Goal: Use online tool/utility: Utilize a website feature to perform a specific function

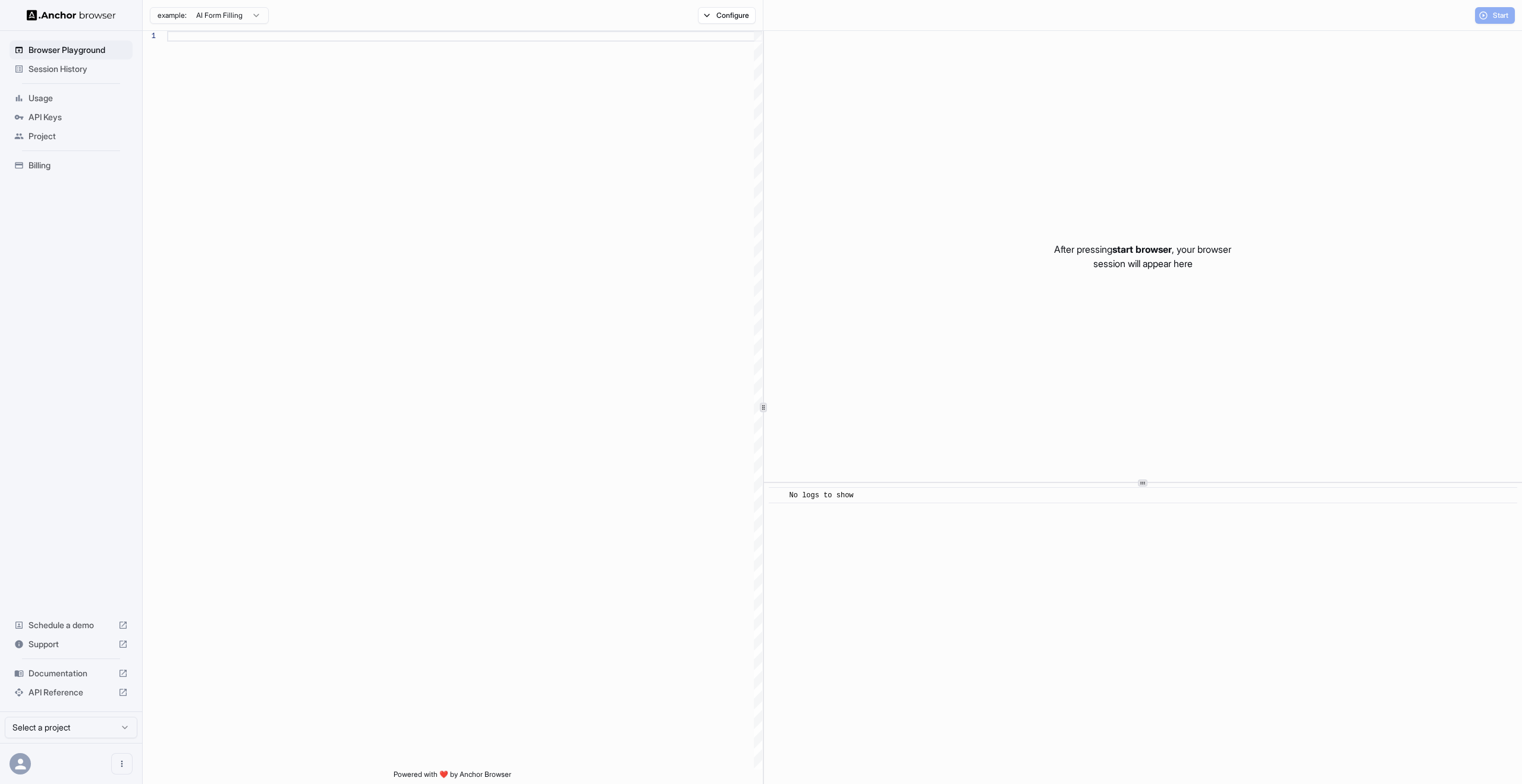
scroll to position [107, 0]
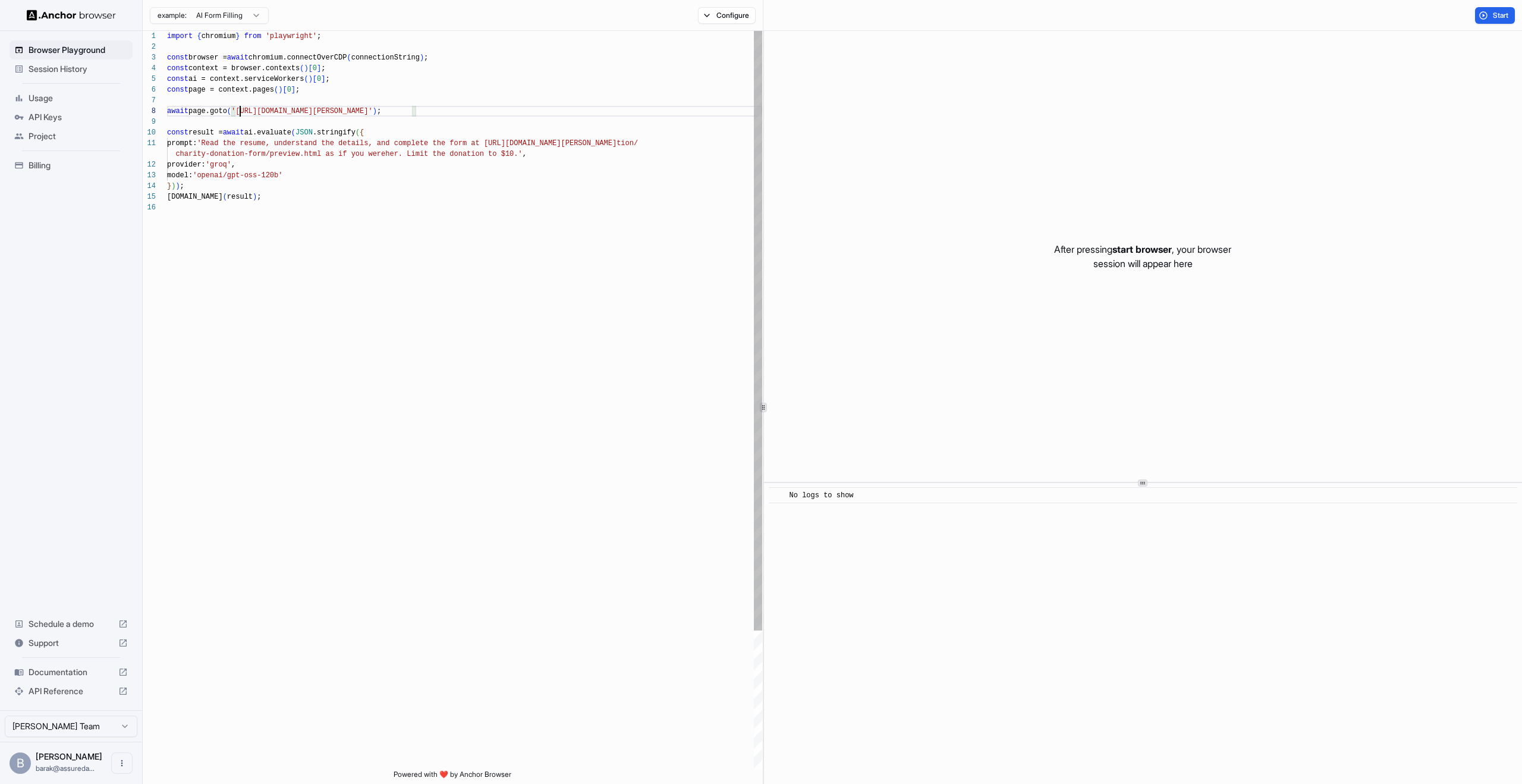
scroll to position [75, 0]
drag, startPoint x: 241, startPoint y: 109, endPoint x: 405, endPoint y: 114, distance: 164.1
click at [405, 114] on div "import { chromium } from 'playwright' ; const browser = await chromium.connectO…" at bounding box center [465, 486] width 595 height 910
click at [549, 162] on div "import { chromium } from 'playwright' ; const browser = await chromium.connectO…" at bounding box center [465, 486] width 595 height 910
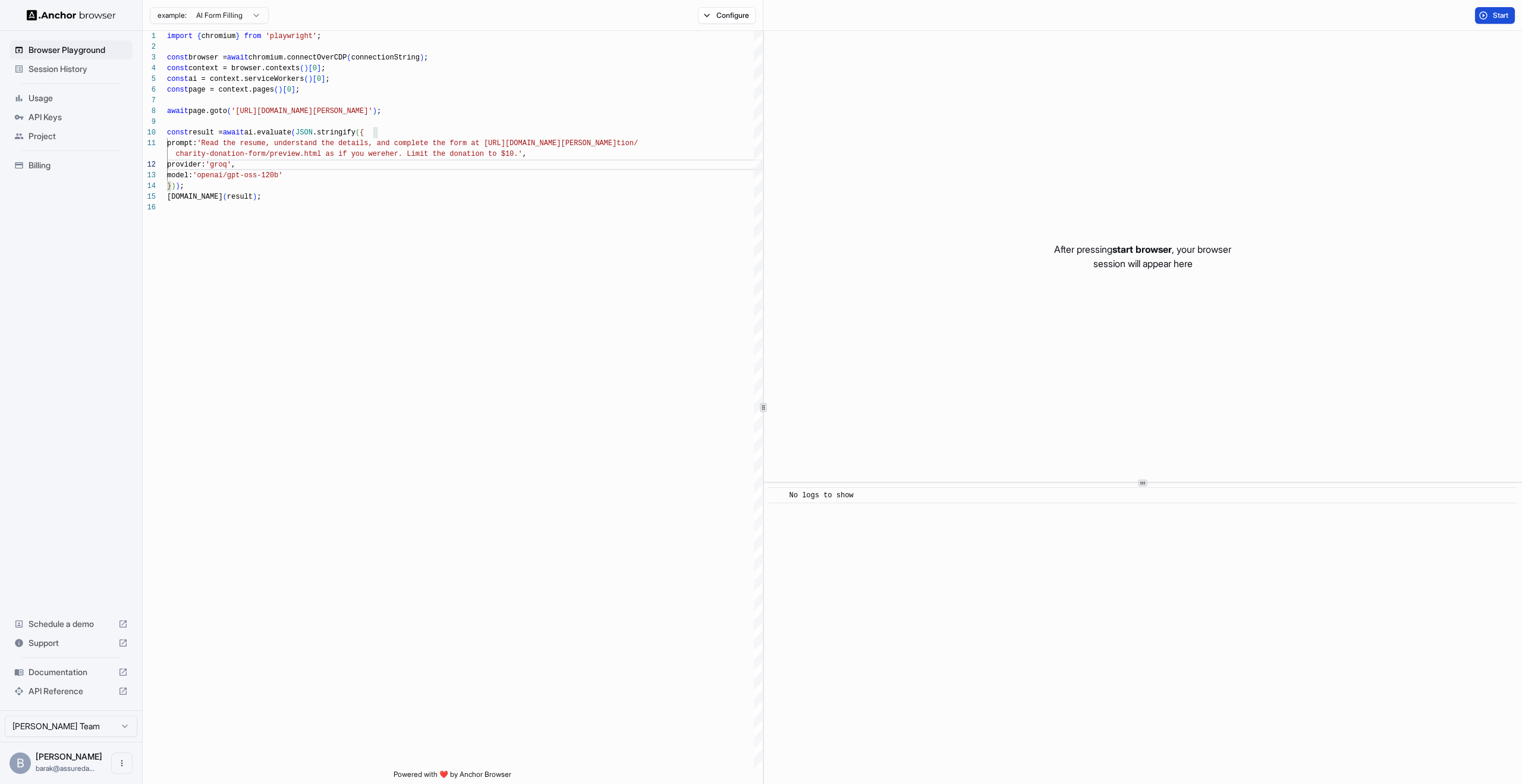
click at [1489, 18] on button "Start" at bounding box center [1495, 15] width 40 height 16
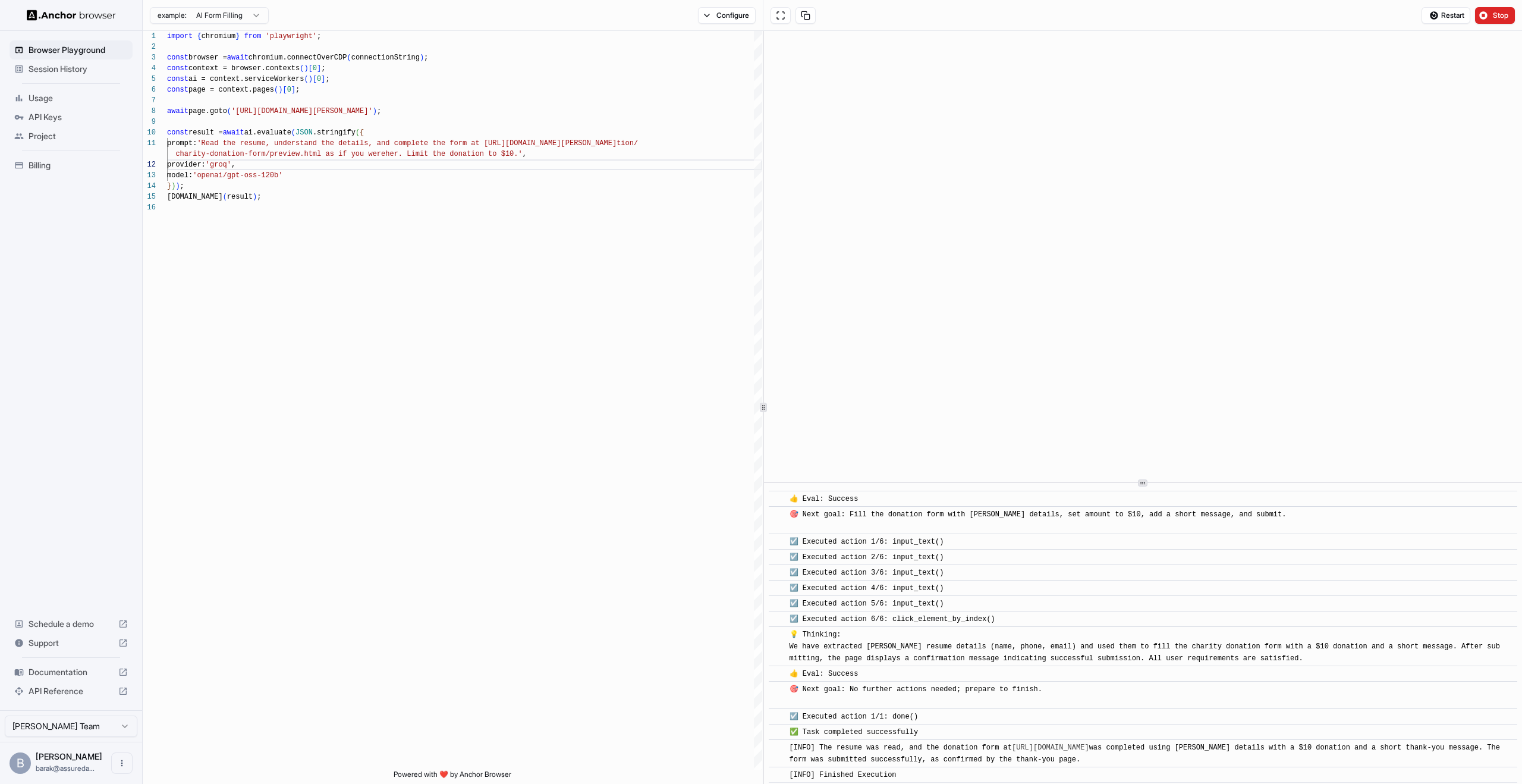
scroll to position [352, 0]
click at [1497, 12] on span "Stop" at bounding box center [1501, 16] width 16 height 9
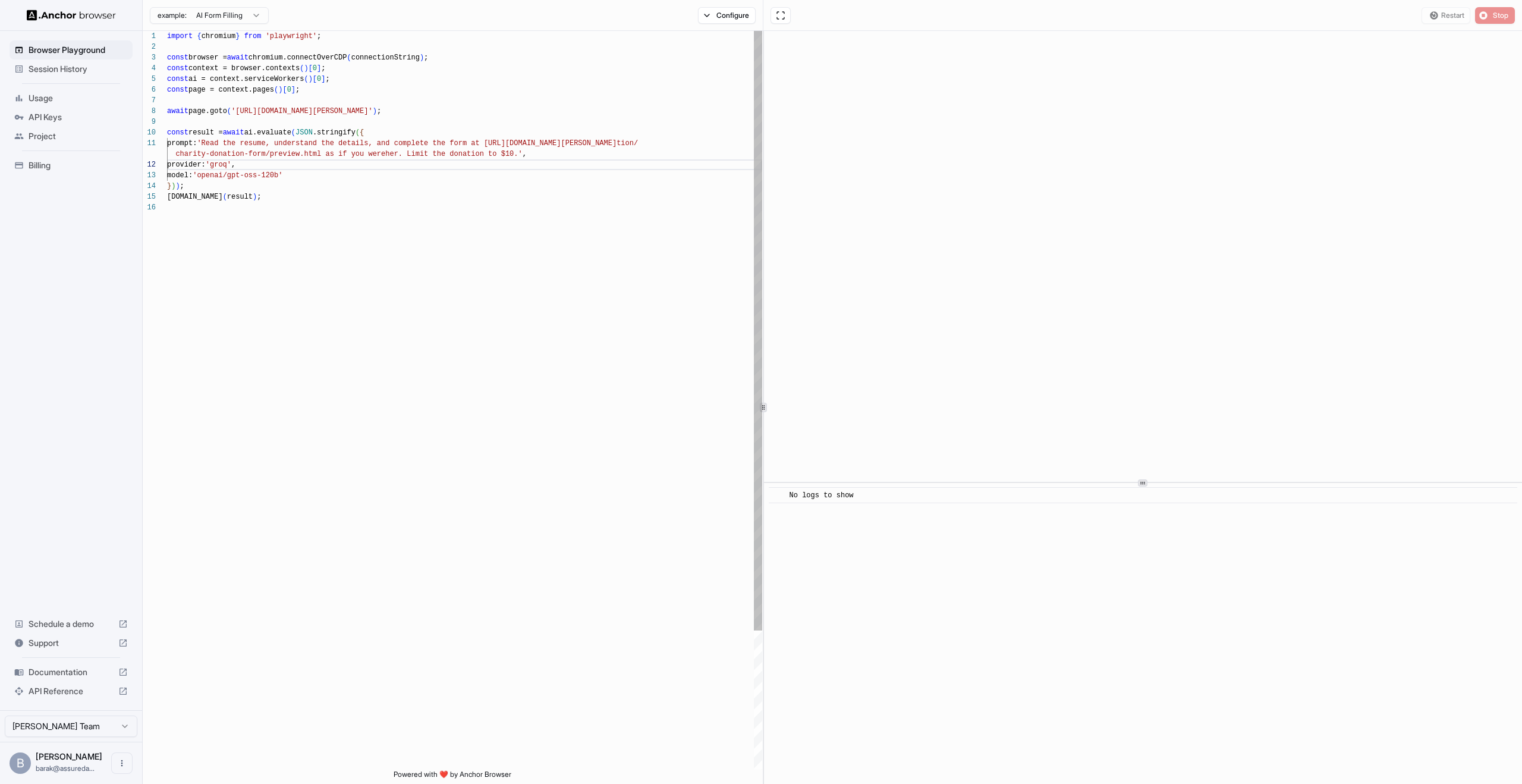
scroll to position [75, 0]
drag, startPoint x: 241, startPoint y: 109, endPoint x: 408, endPoint y: 106, distance: 167.0
click at [408, 106] on div "import { chromium } from 'playwright' ; const browser = await chromium.connectO…" at bounding box center [465, 486] width 595 height 910
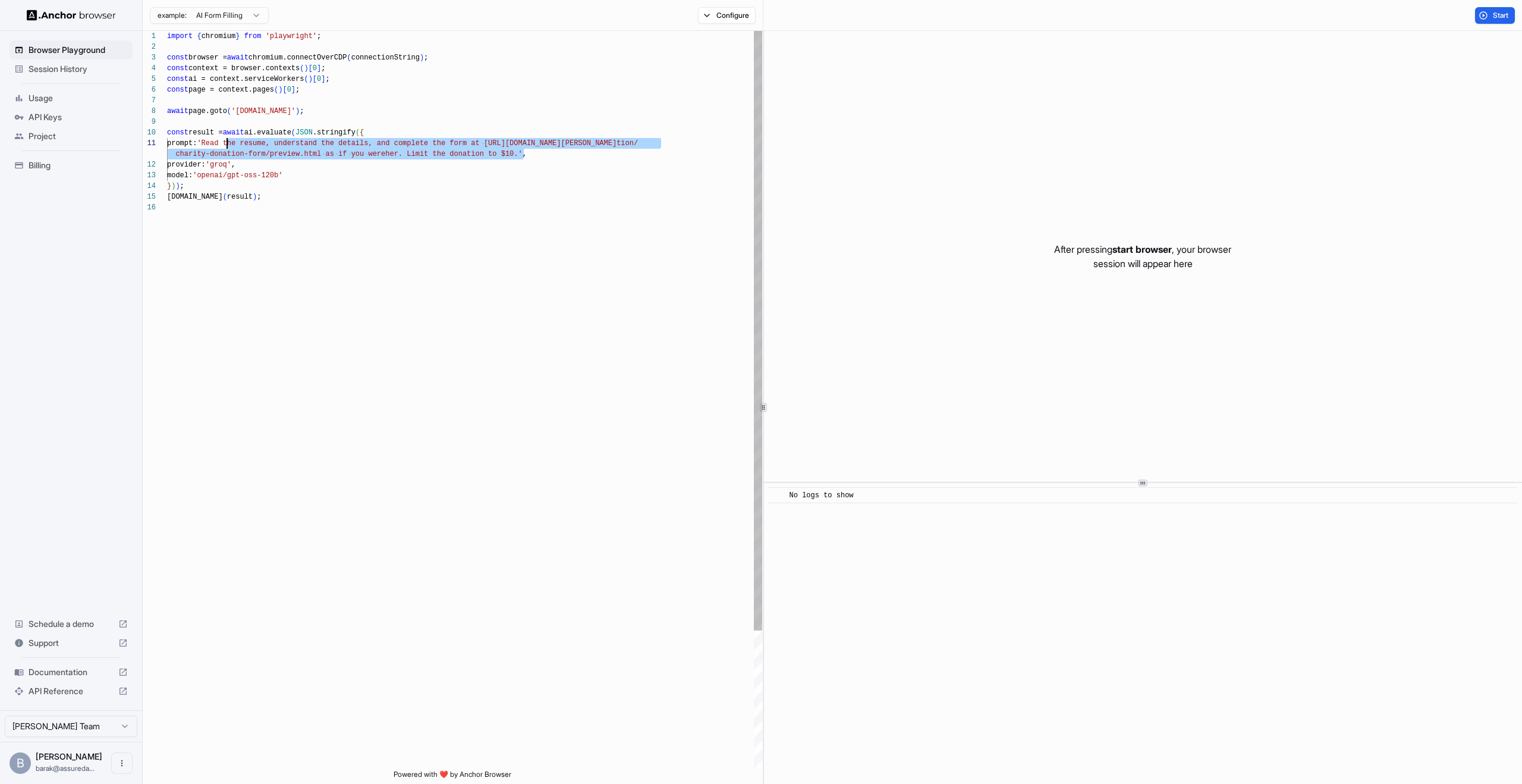
drag, startPoint x: 525, startPoint y: 152, endPoint x: 212, endPoint y: 144, distance: 313.1
click at [212, 144] on div "import { chromium } from 'playwright' ; const browser = await chromium.connectO…" at bounding box center [465, 486] width 595 height 910
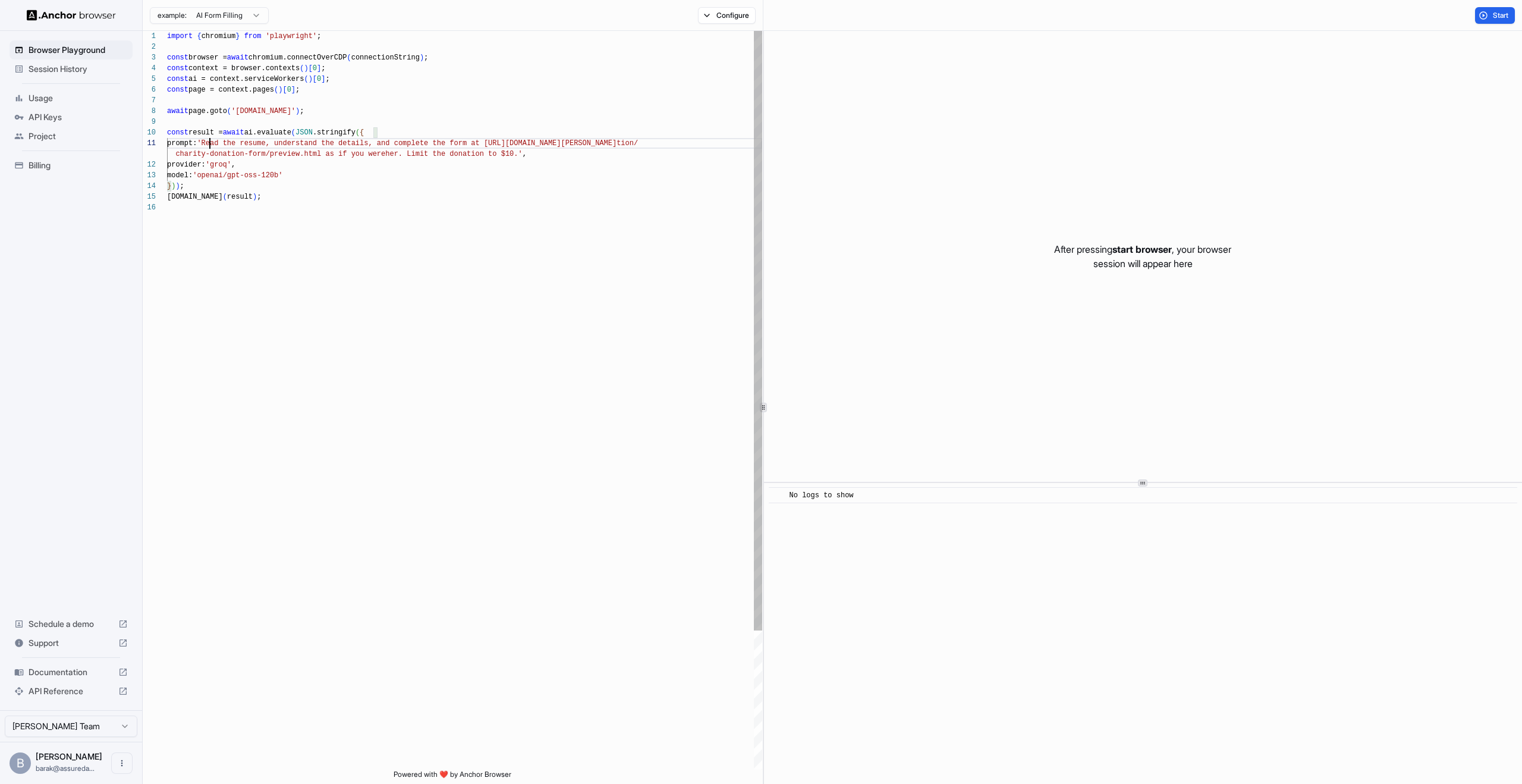
click at [212, 144] on div "import { chromium } from 'playwright' ; const browser = await chromium.connectO…" at bounding box center [465, 486] width 595 height 910
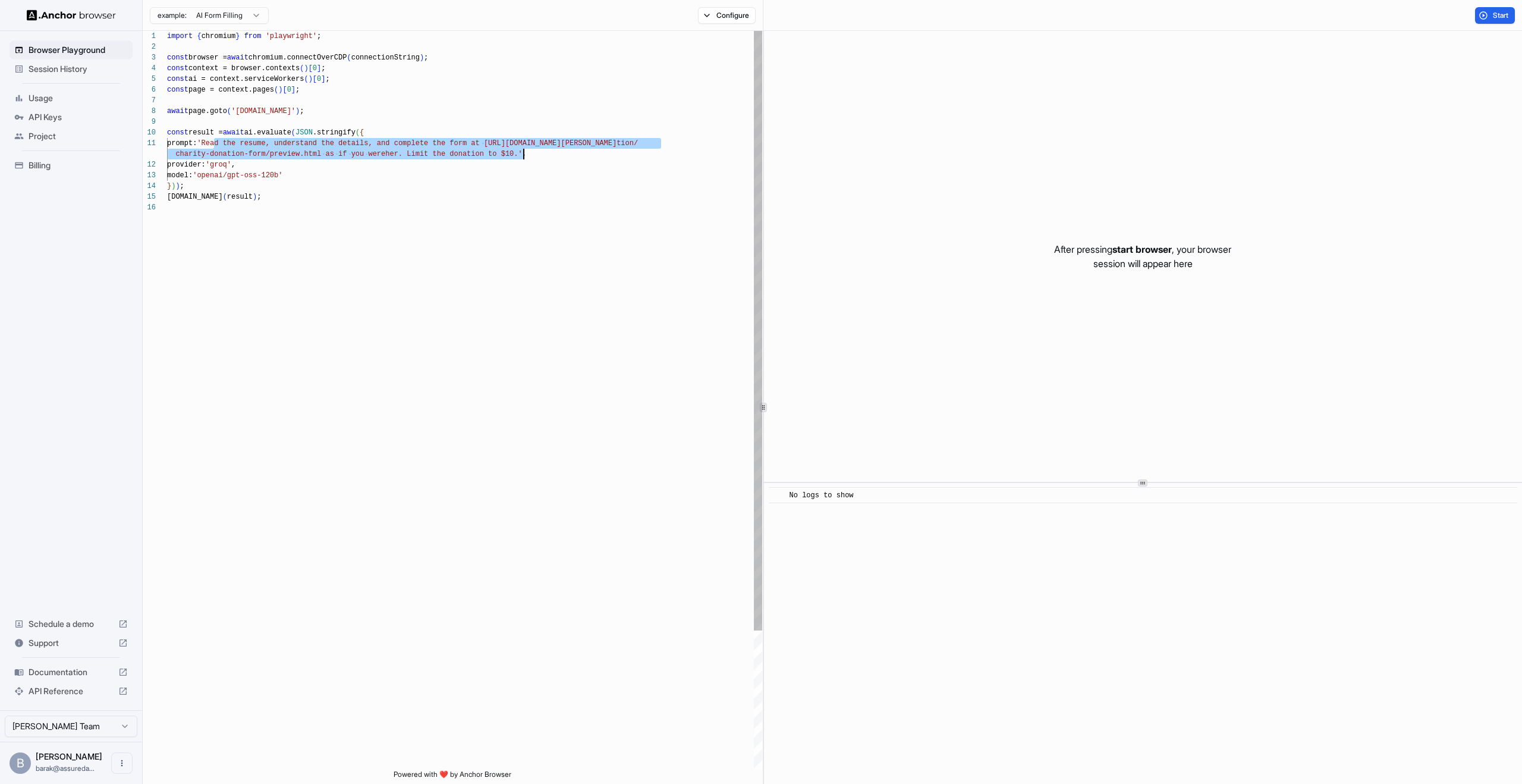
drag, startPoint x: 215, startPoint y: 144, endPoint x: 522, endPoint y: 153, distance: 307.1
click at [522, 153] on div "import { chromium } from 'playwright' ; const browser = await chromium.connectO…" at bounding box center [465, 486] width 595 height 910
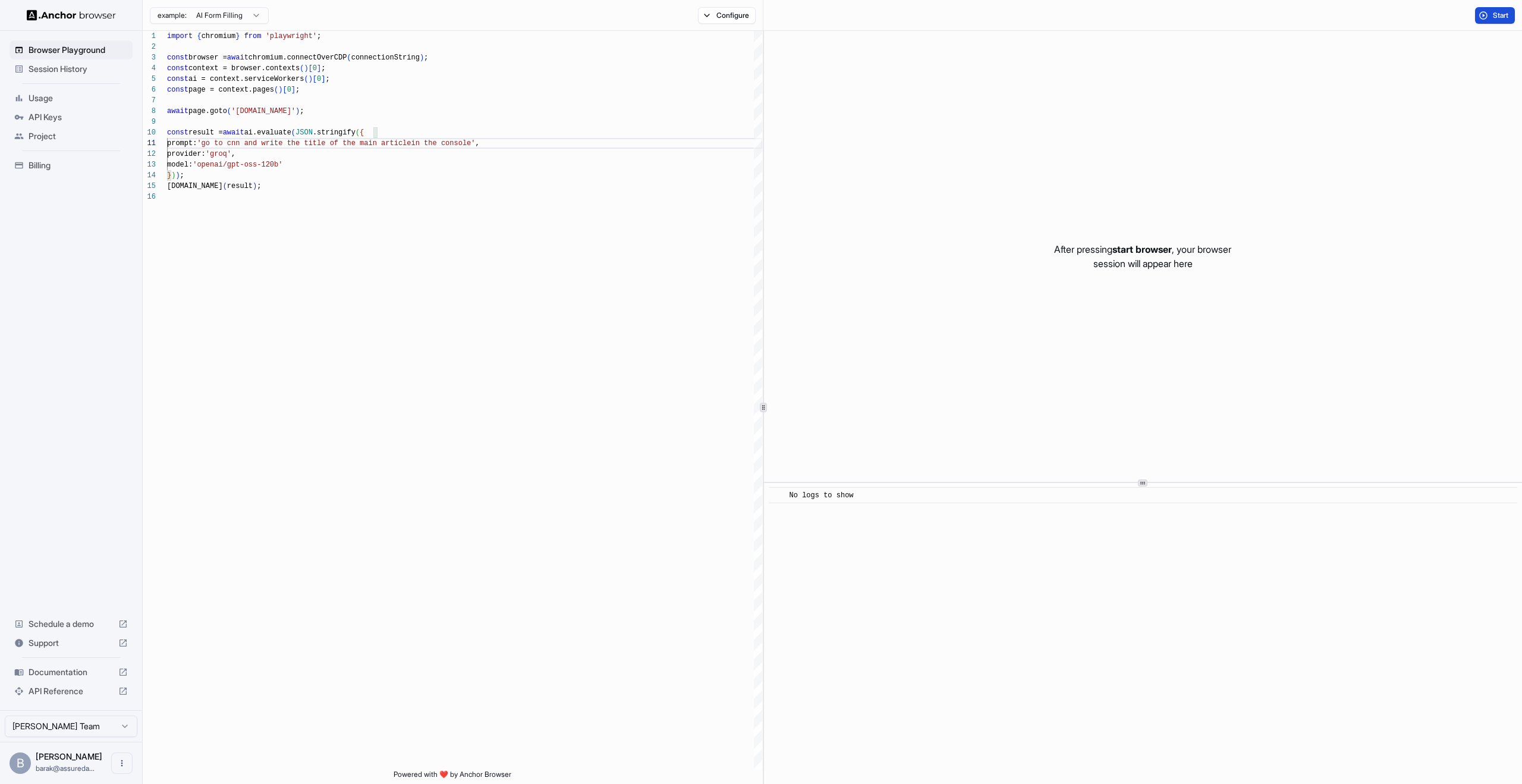
click at [1499, 21] on button "Start" at bounding box center [1495, 15] width 40 height 16
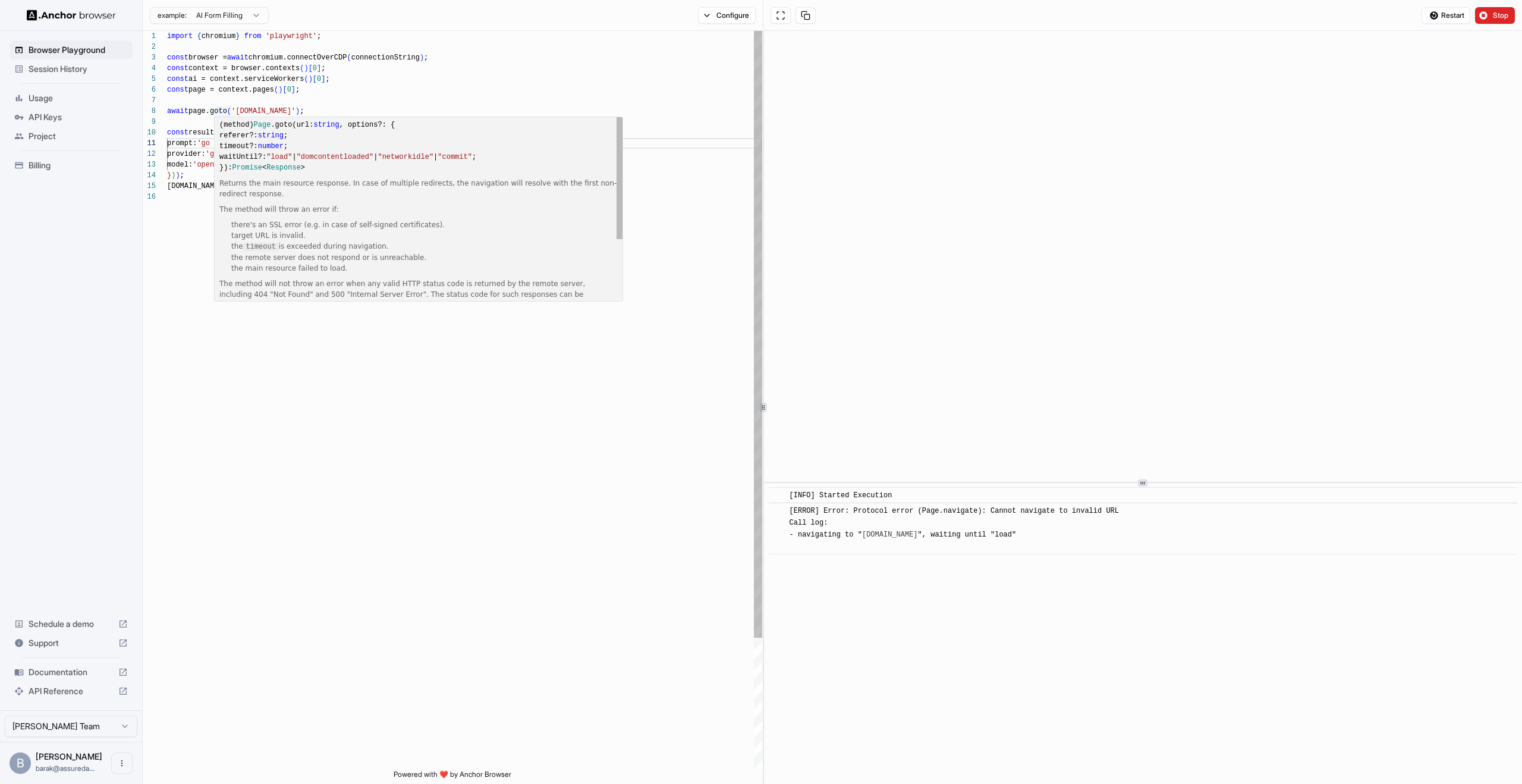
scroll to position [75, 0]
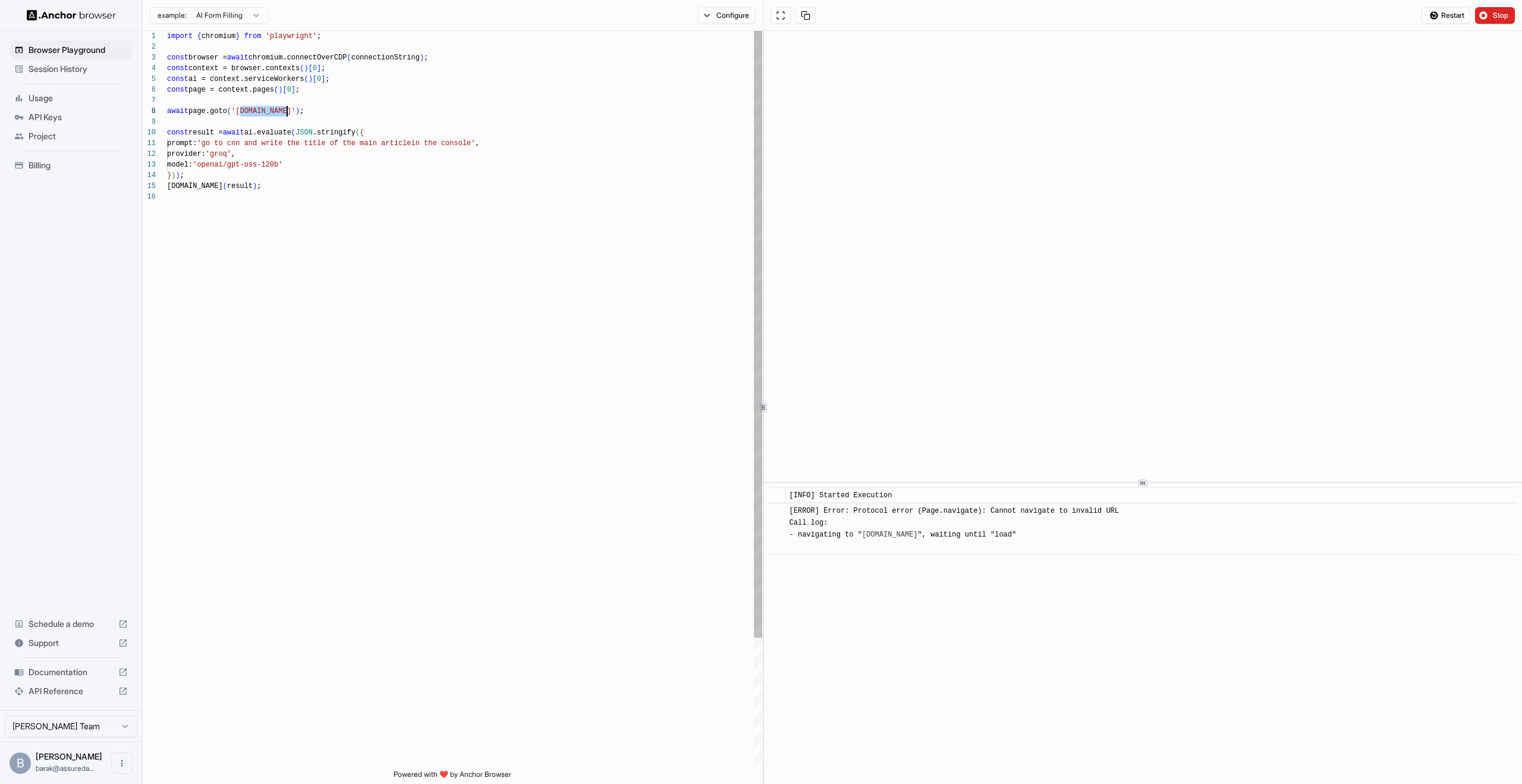
drag, startPoint x: 239, startPoint y: 110, endPoint x: 286, endPoint y: 113, distance: 47.1
click at [286, 113] on div "import { chromium } from 'playwright' ; const browser = await chromium.connectO…" at bounding box center [465, 480] width 595 height 899
click at [267, 87] on div "import { chromium } from 'playwright' ; const browser = await chromium.connectO…" at bounding box center [465, 480] width 595 height 899
click at [243, 113] on div "import { chromium } from 'playwright' ; const browser = await chromium.connectO…" at bounding box center [465, 480] width 595 height 899
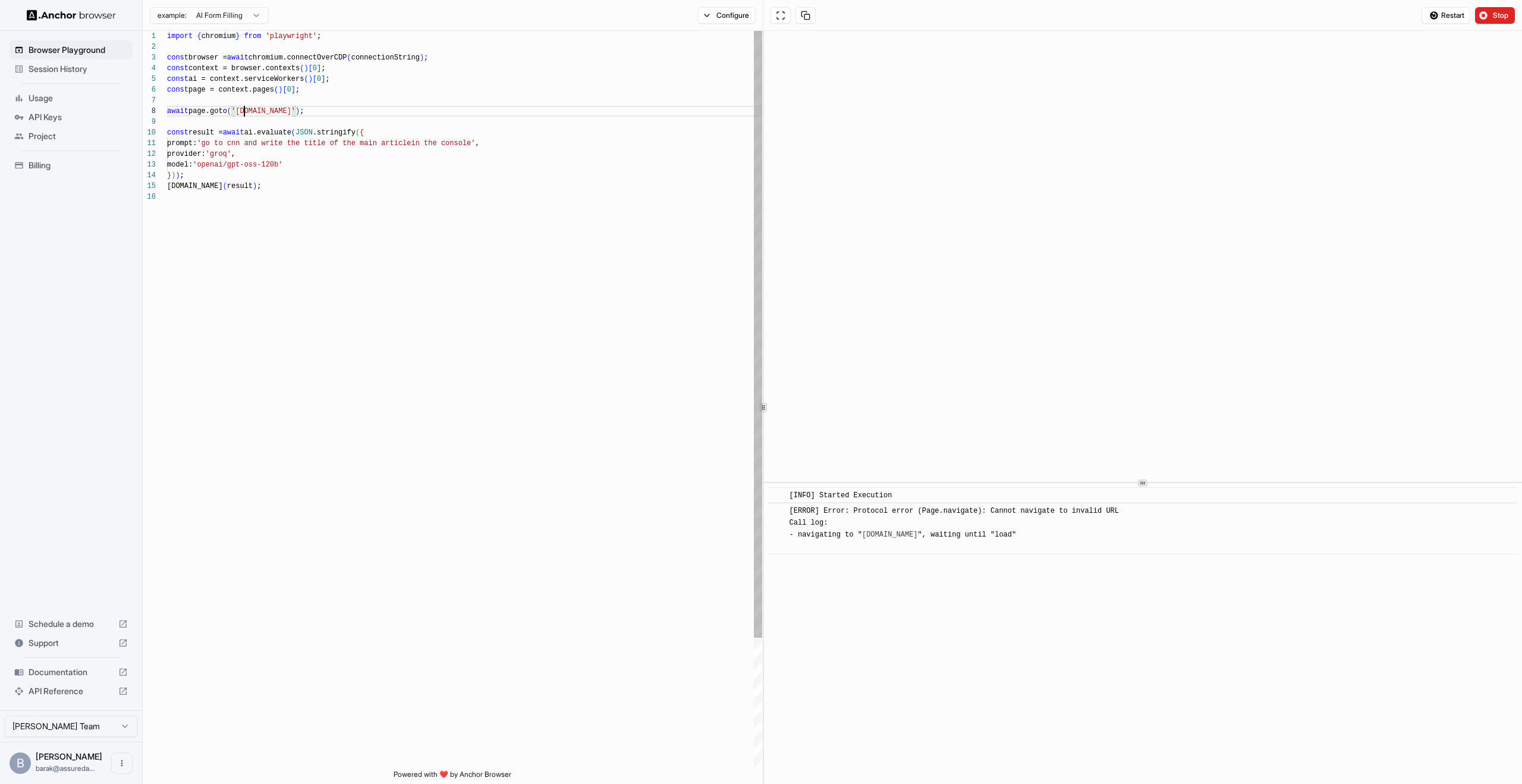
scroll to position [75, 0]
drag, startPoint x: 238, startPoint y: 112, endPoint x: 286, endPoint y: 112, distance: 48.0
click at [286, 112] on div "import { chromium } from 'playwright' ; const browser = await chromium.connectO…" at bounding box center [465, 480] width 595 height 899
click at [248, 146] on div "import { chromium } from 'playwright' ; const browser = await chromium.connectO…" at bounding box center [465, 480] width 595 height 899
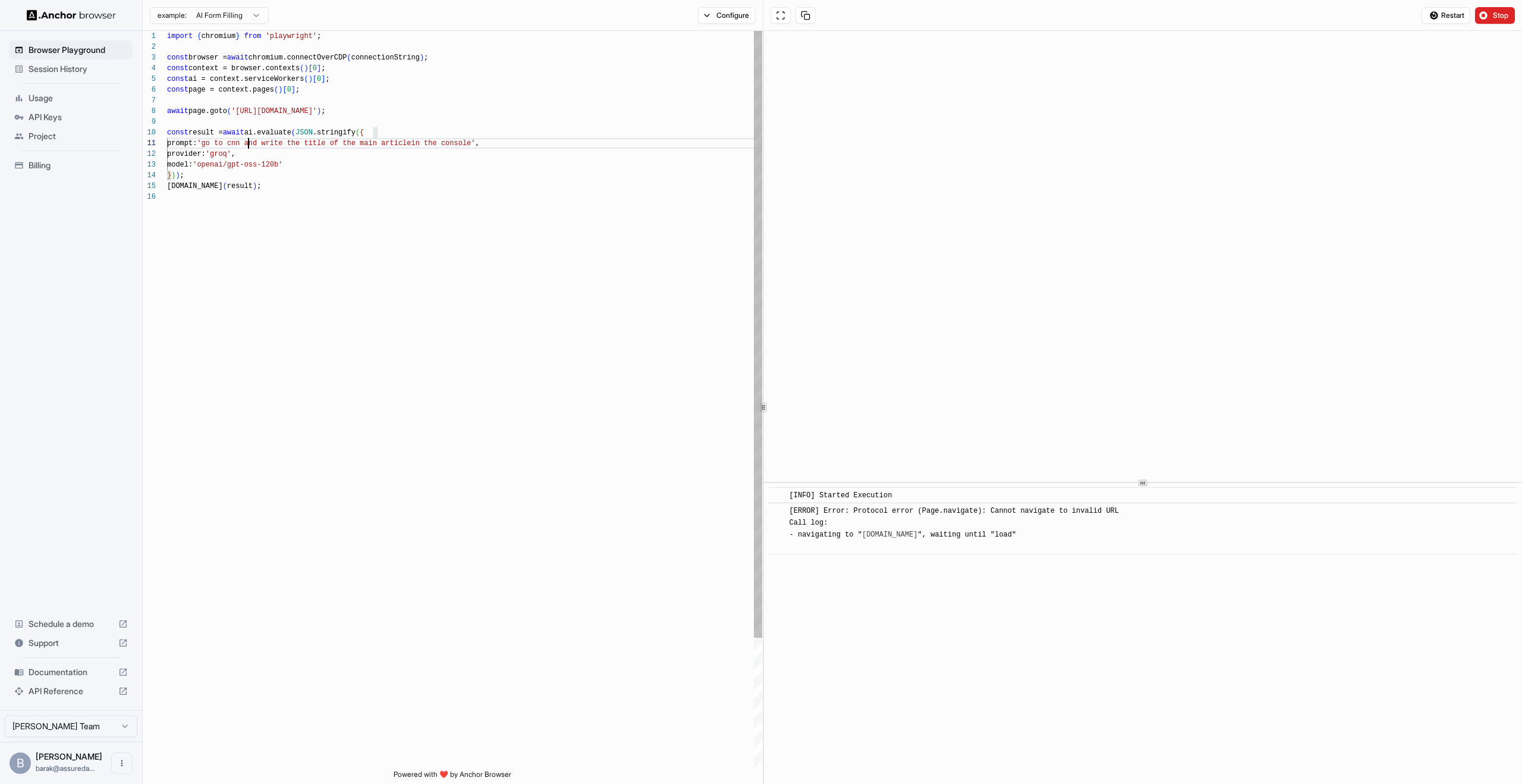
click at [248, 146] on div "import { chromium } from 'playwright' ; const browser = await chromium.connectO…" at bounding box center [465, 480] width 595 height 899
click at [558, 173] on div "import { chromium } from 'playwright' ; const browser = await chromium.connectO…" at bounding box center [465, 480] width 595 height 899
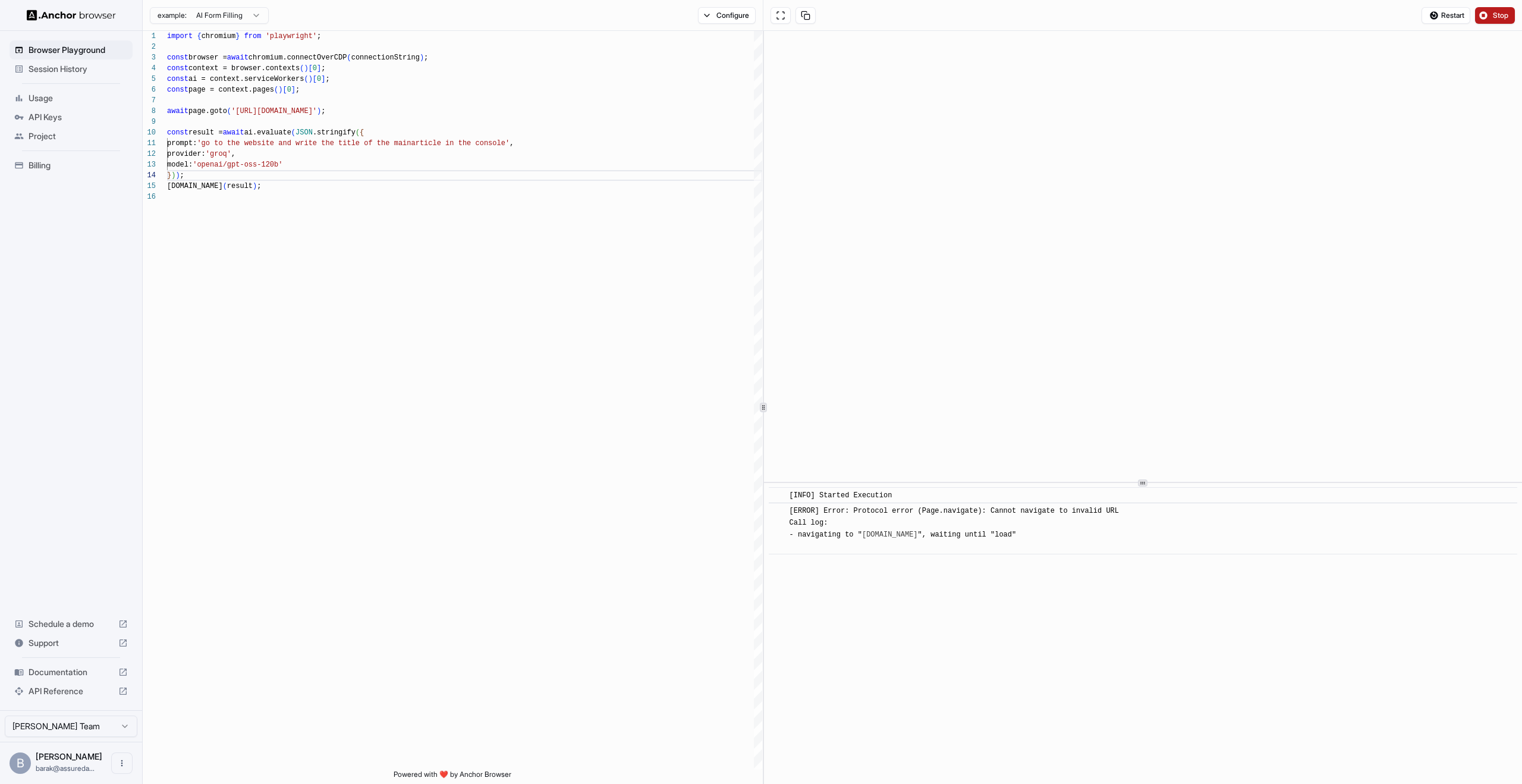
click at [1487, 17] on button "Stop" at bounding box center [1495, 15] width 40 height 16
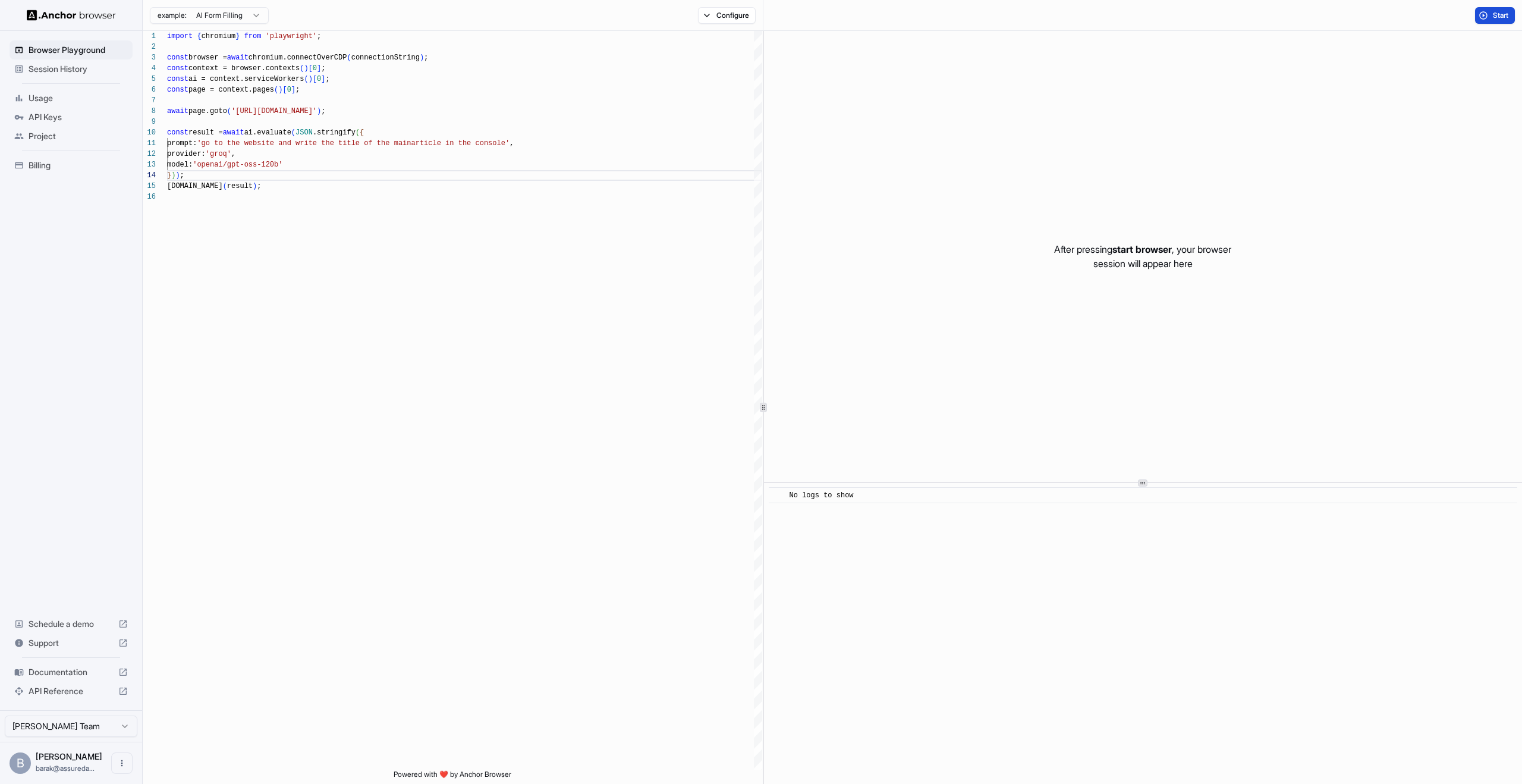
click at [1498, 13] on span "Start" at bounding box center [1501, 16] width 16 height 9
click at [1502, 19] on span "Start" at bounding box center [1501, 16] width 16 height 9
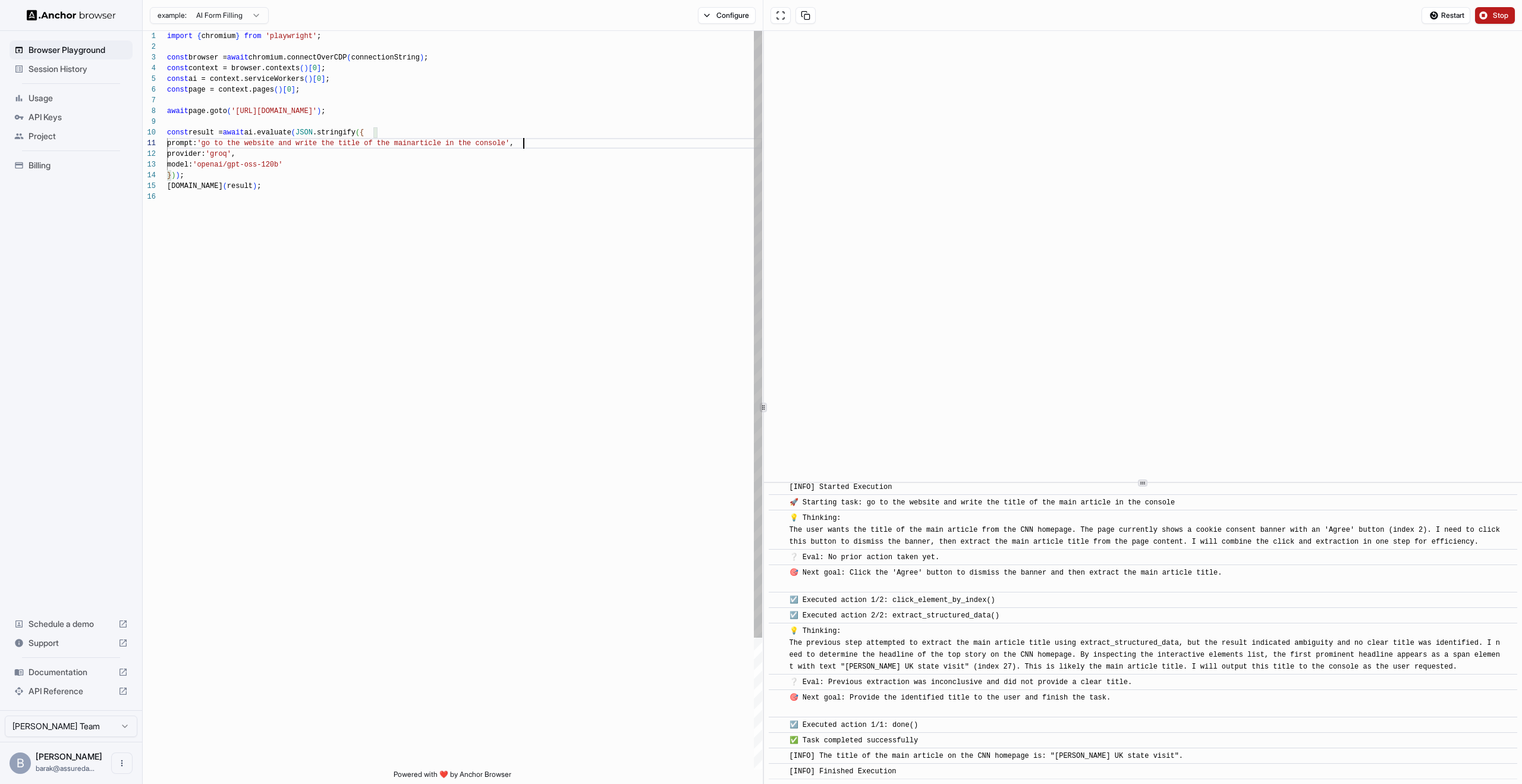
scroll to position [0, 0]
drag, startPoint x: 525, startPoint y: 145, endPoint x: 308, endPoint y: 141, distance: 217.0
click at [309, 141] on div "import { chromium } from 'playwright' ; const browser = await chromium.connectO…" at bounding box center [465, 480] width 595 height 899
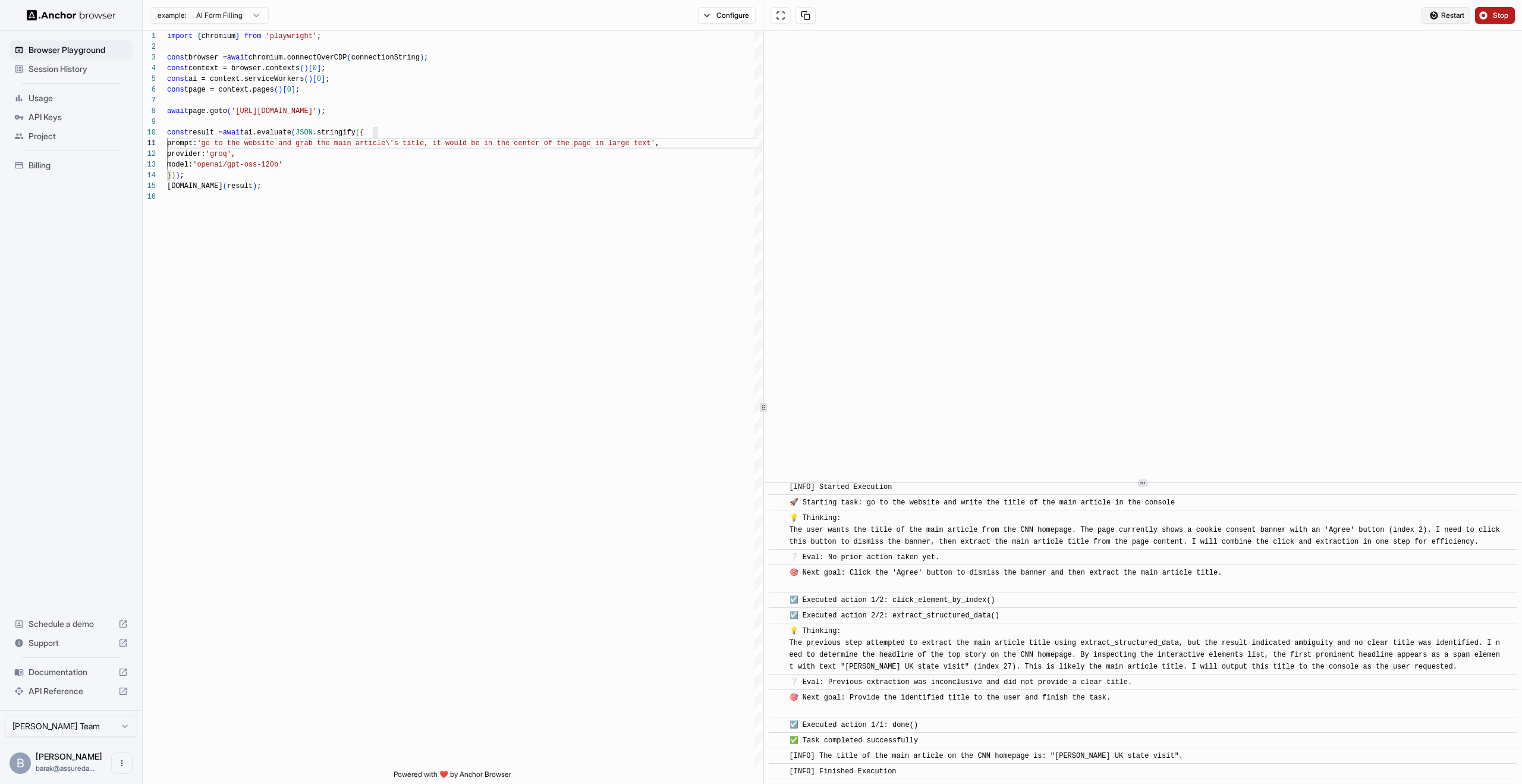
type textarea "**********"
click at [1432, 16] on button "Restart" at bounding box center [1446, 15] width 48 height 16
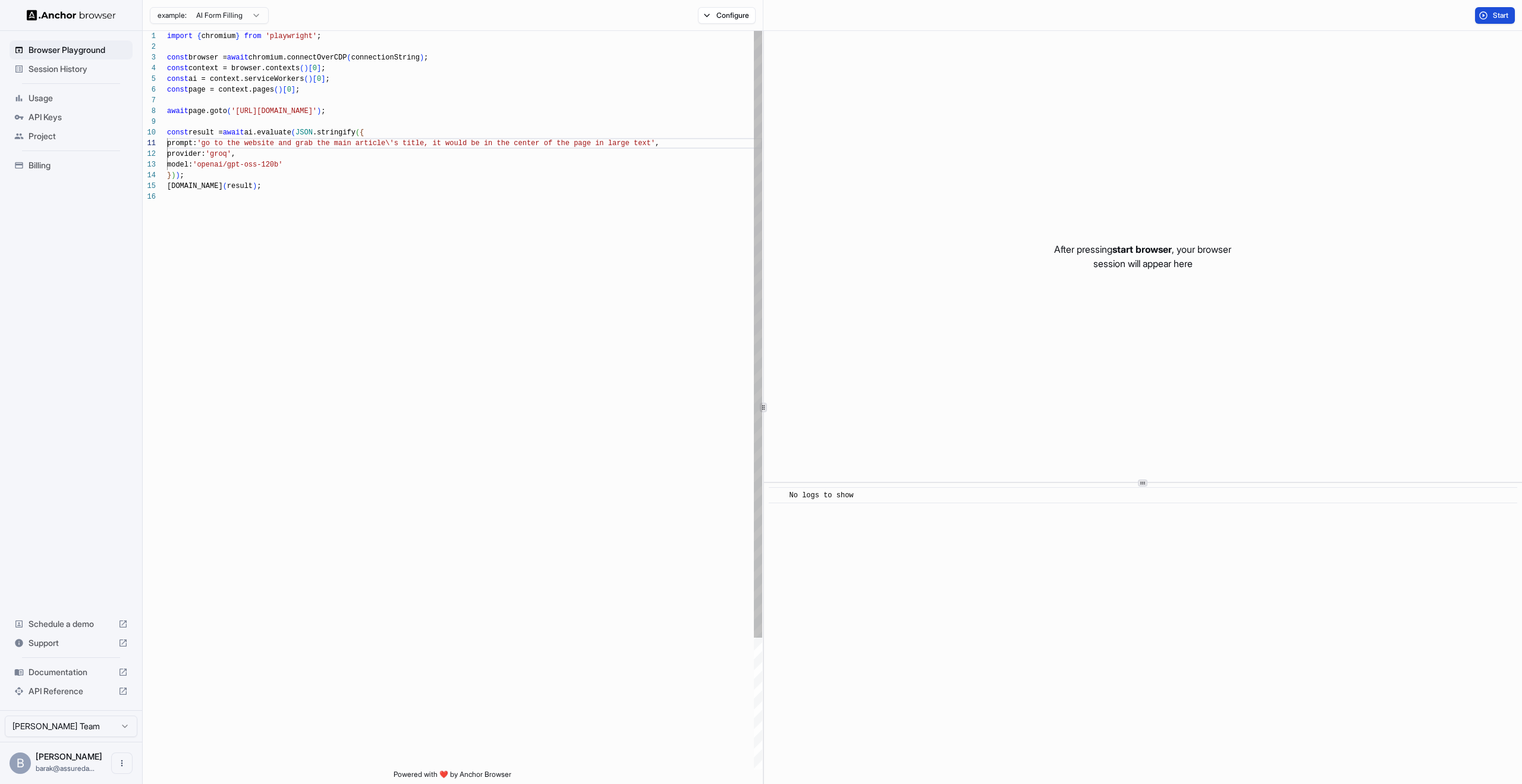
scroll to position [43, 0]
click at [573, 187] on div "import { chromium } from 'playwright' ; const browser = await chromium.connectO…" at bounding box center [465, 480] width 595 height 899
click at [428, 218] on div "import { chromium } from 'playwright' ; const browser = await chromium.connectO…" at bounding box center [465, 480] width 595 height 899
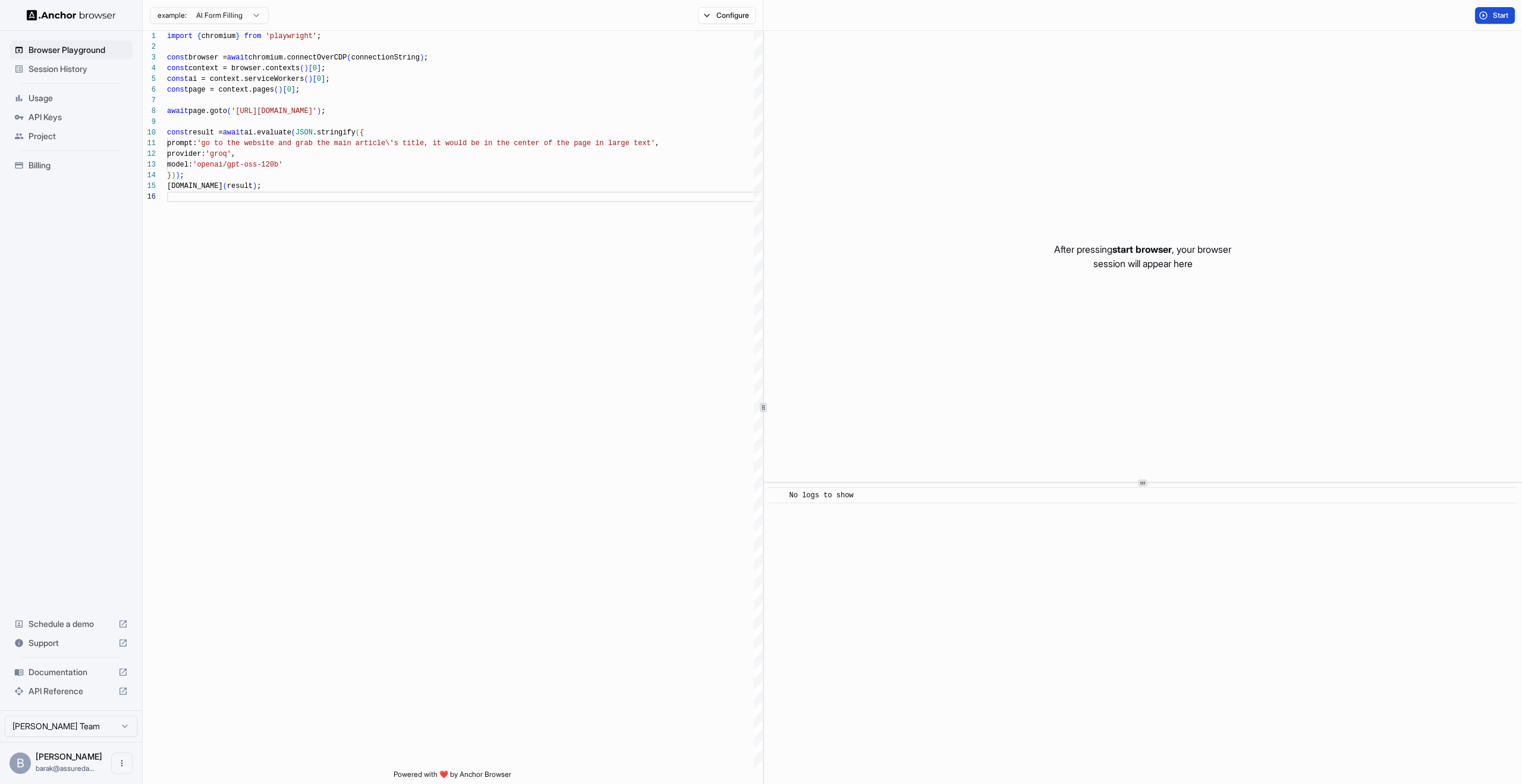
click at [1490, 12] on button "Start" at bounding box center [1495, 15] width 40 height 16
